Goal: Information Seeking & Learning: Check status

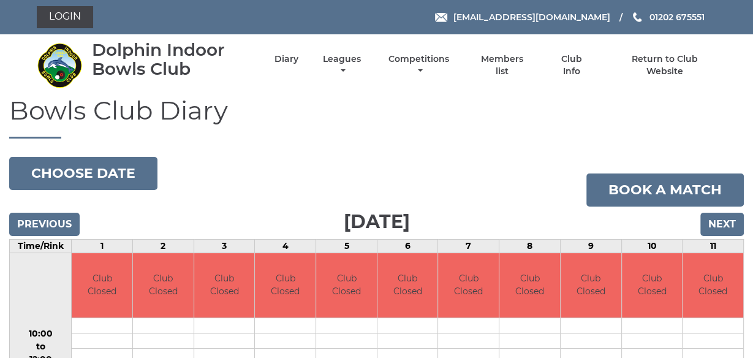
click at [387, 108] on h1 "Bowls Club Diary" at bounding box center [376, 117] width 735 height 42
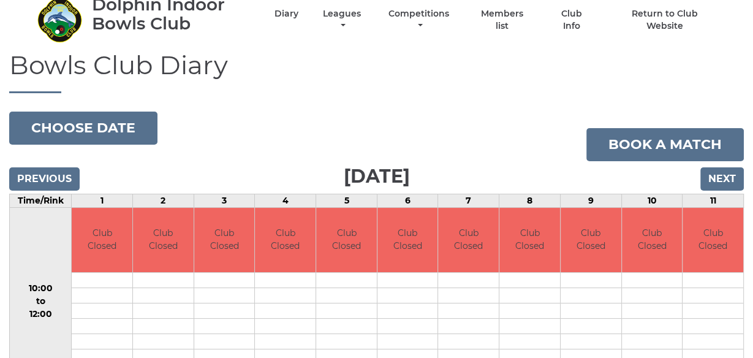
scroll to position [45, 0]
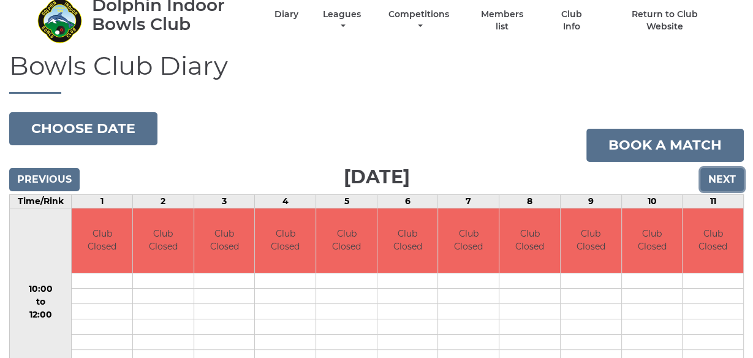
click at [730, 179] on input "Next" at bounding box center [723, 179] width 44 height 23
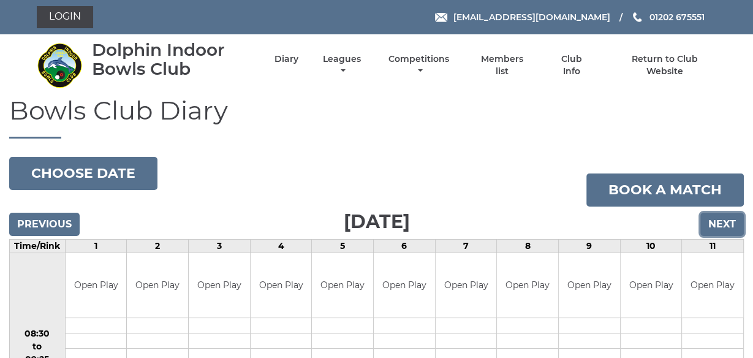
click at [723, 223] on input "Next" at bounding box center [723, 224] width 44 height 23
click at [725, 226] on input "Next" at bounding box center [723, 224] width 44 height 23
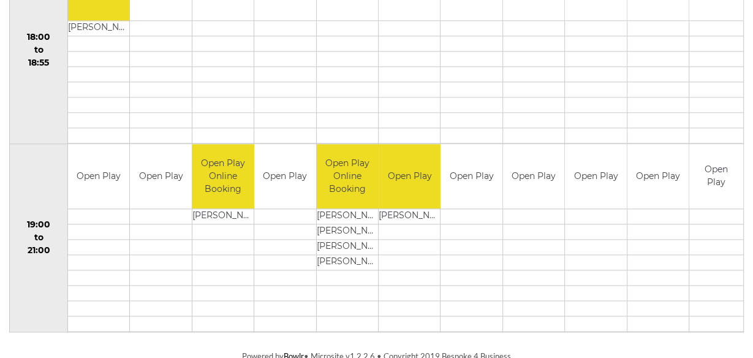
scroll to position [1238, 0]
